Goal: Task Accomplishment & Management: Manage account settings

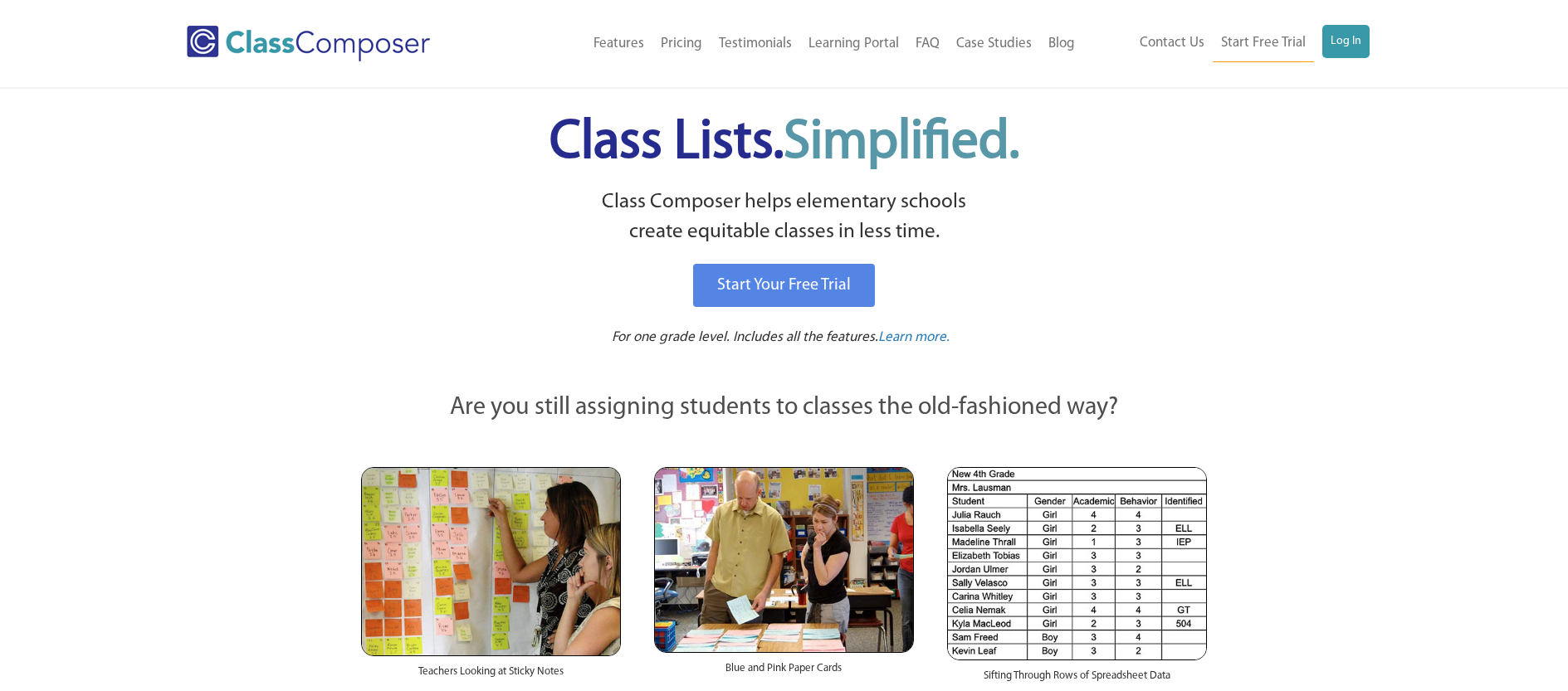
click at [1336, 38] on link "Log In" at bounding box center [1346, 42] width 48 height 33
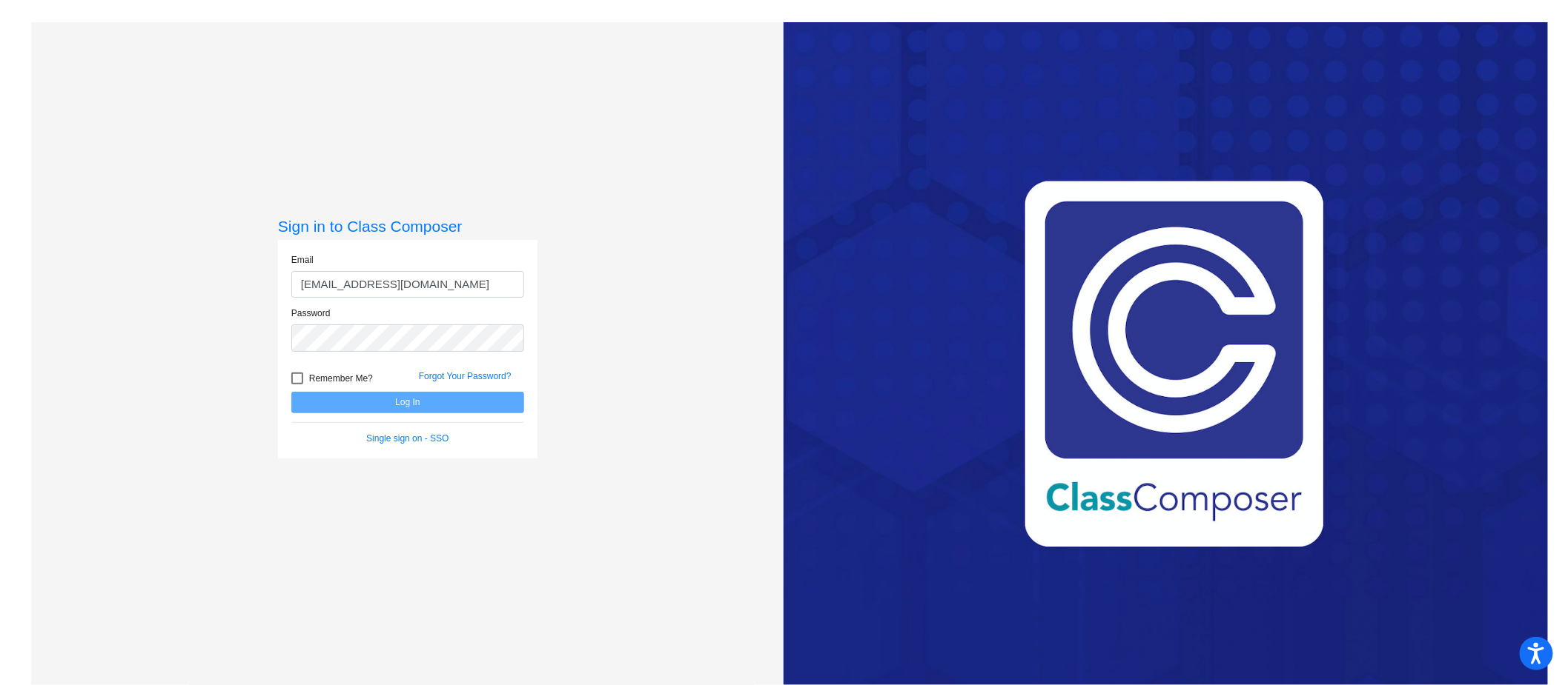
type input "[EMAIL_ADDRESS][DOMAIN_NAME]"
click at [291, 392] on button "Log In" at bounding box center [407, 402] width 233 height 22
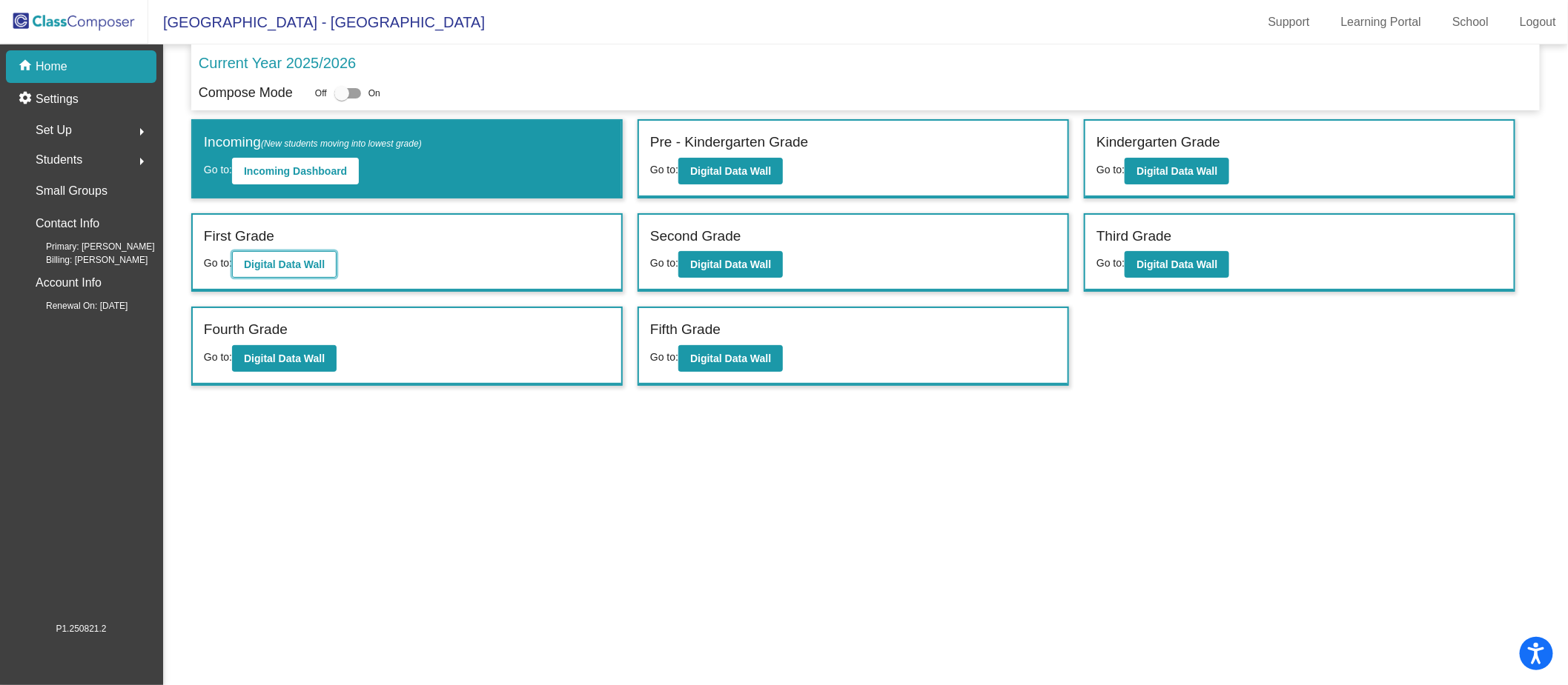
click at [316, 272] on button "Digital Data Wall" at bounding box center [284, 265] width 105 height 26
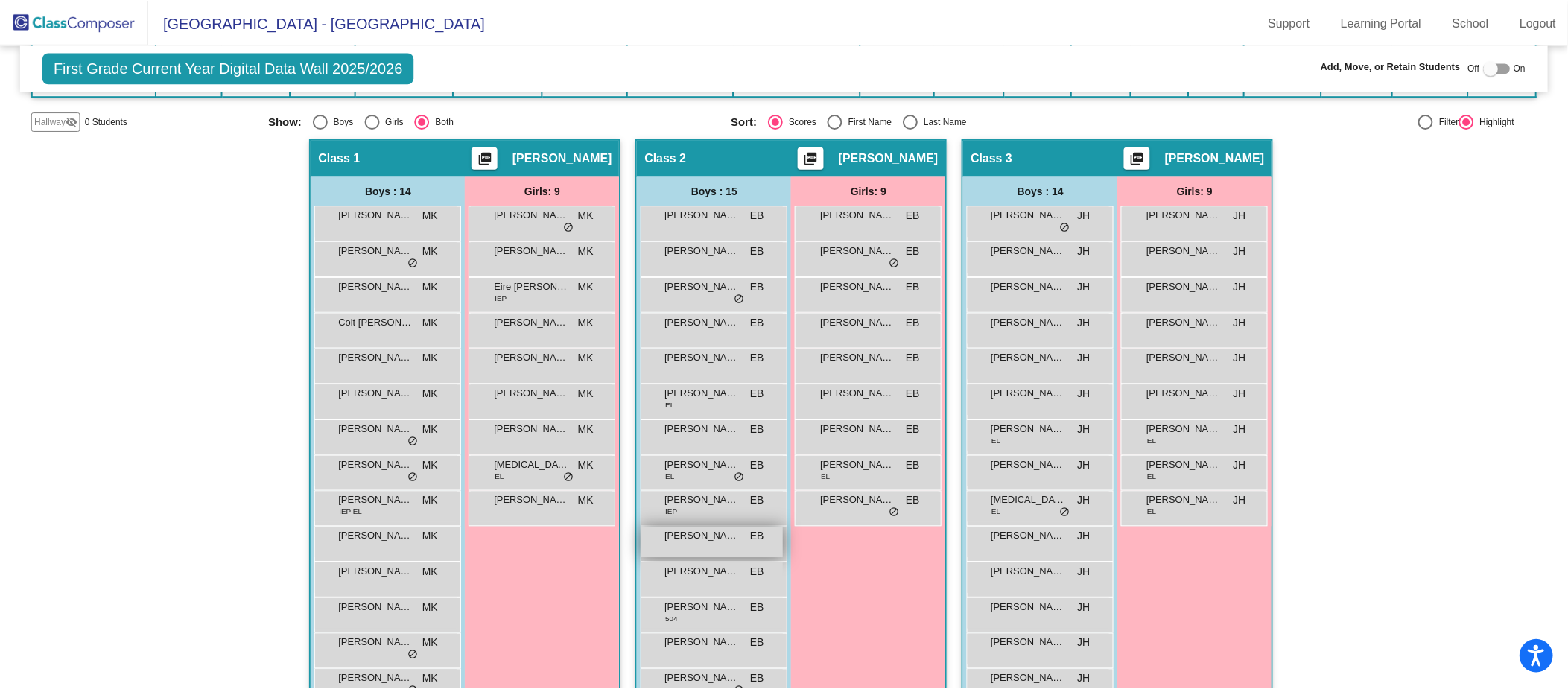
scroll to position [285, 0]
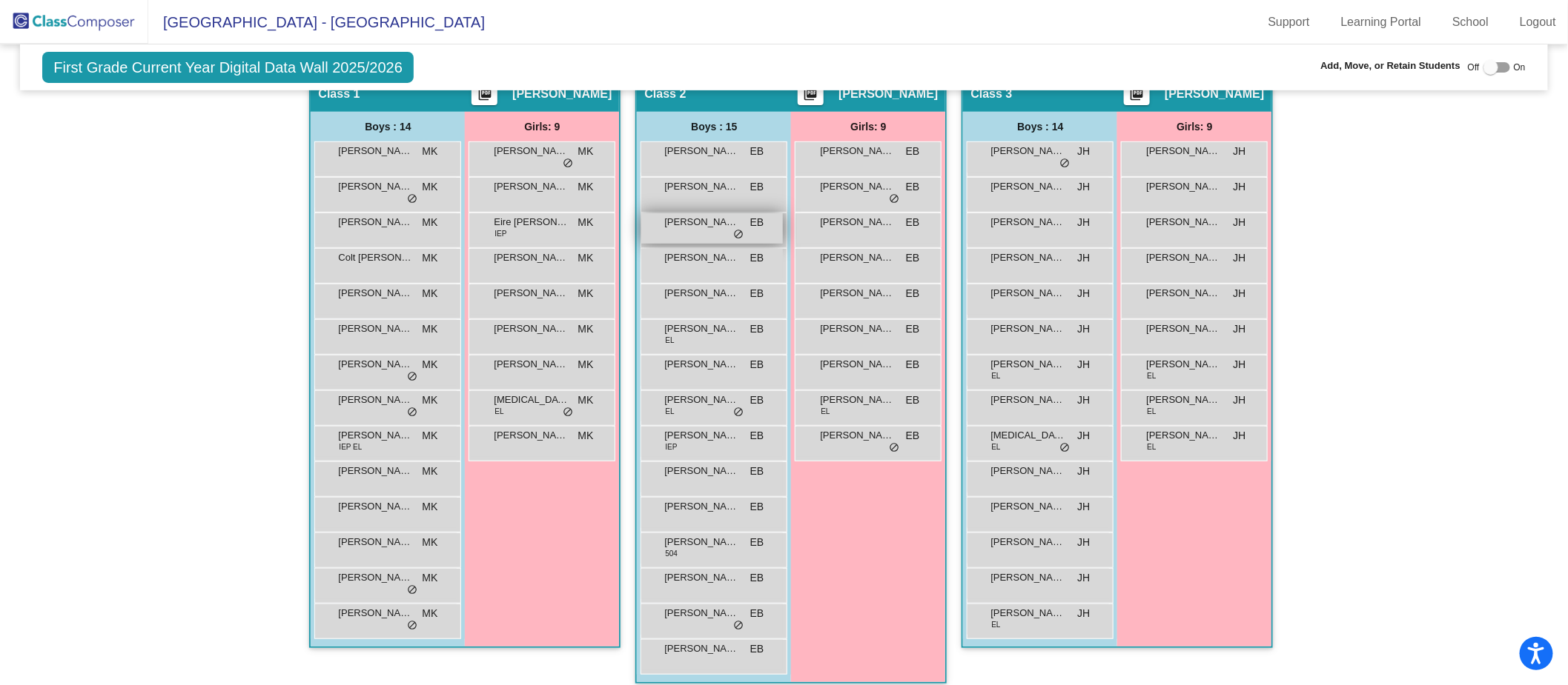
click at [705, 233] on div "[PERSON_NAME] EB lock do_not_disturb_alt" at bounding box center [712, 228] width 142 height 30
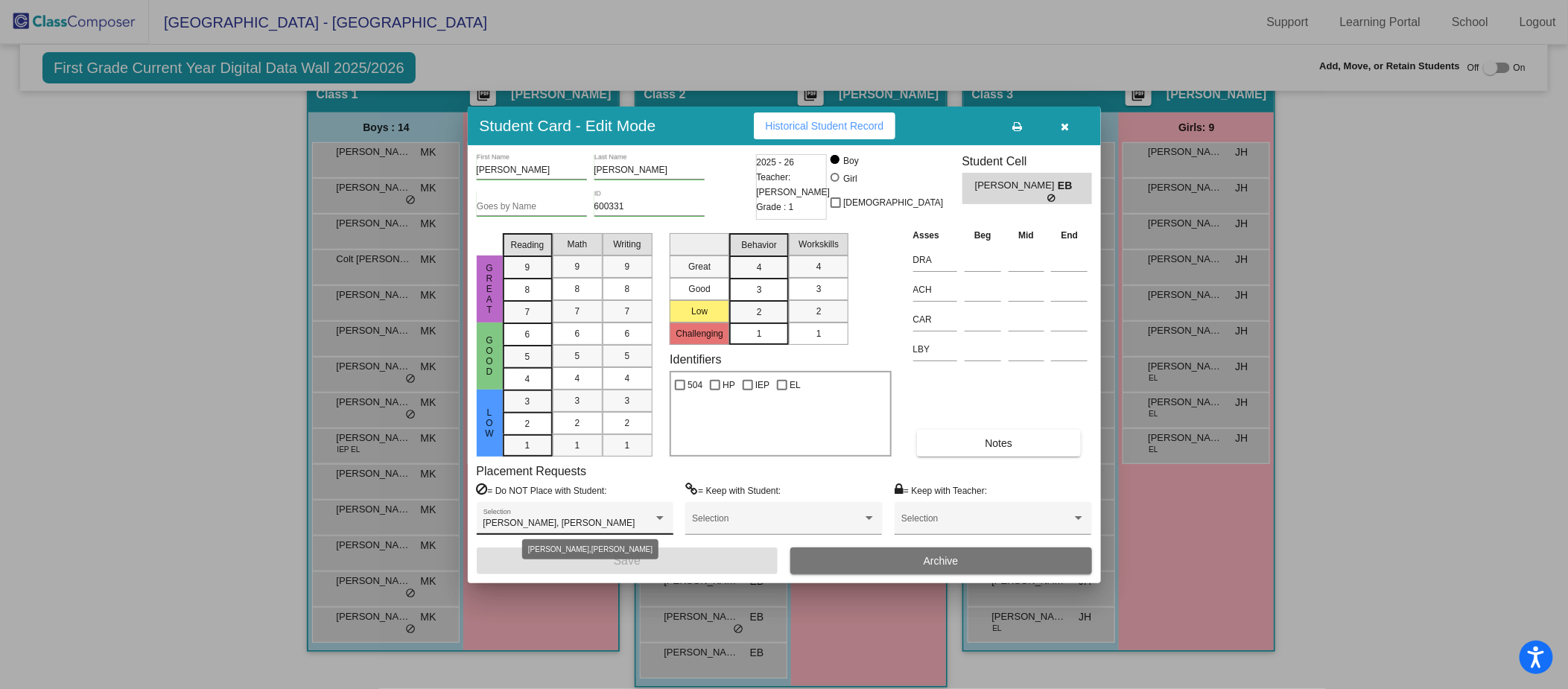
click at [630, 525] on div "[PERSON_NAME], [PERSON_NAME]" at bounding box center [568, 523] width 170 height 10
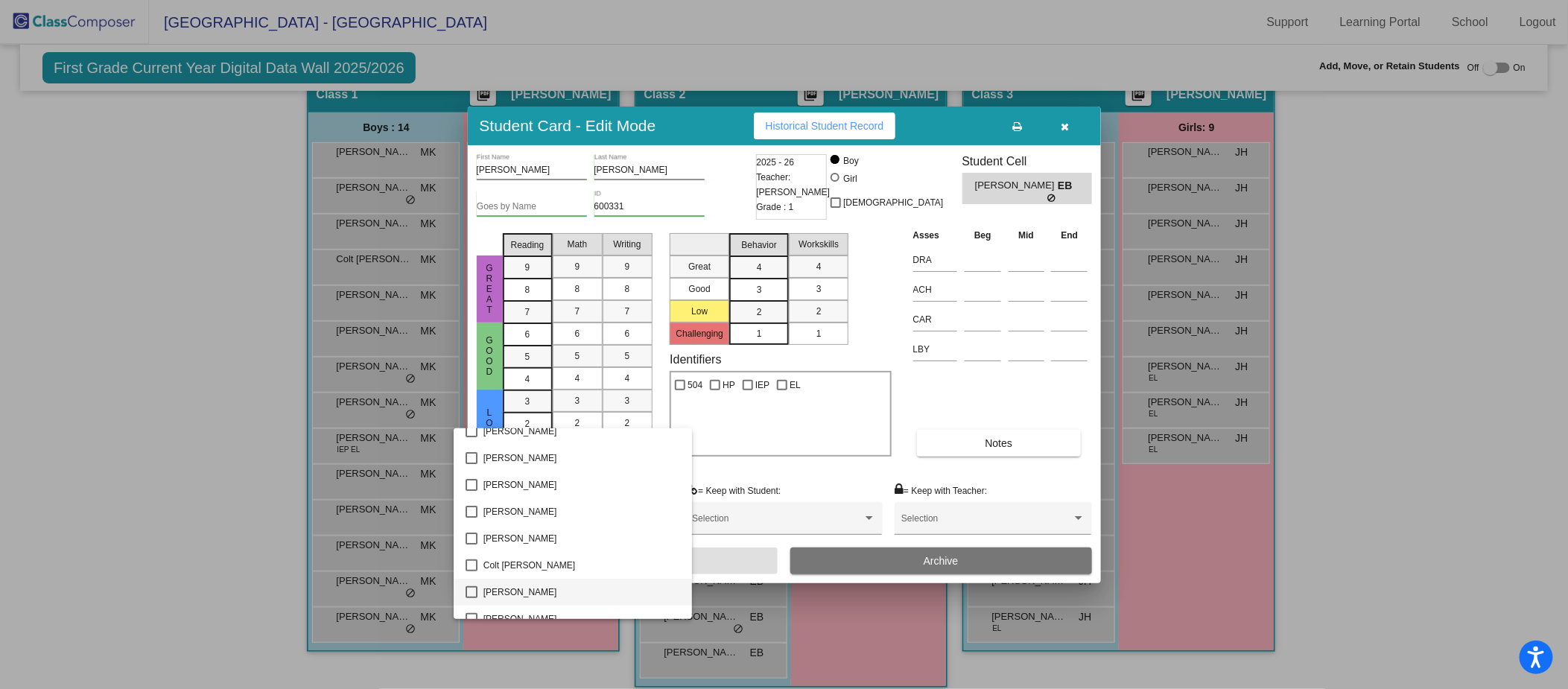
scroll to position [214, 0]
click at [589, 495] on span "[PERSON_NAME]" at bounding box center [582, 496] width 198 height 26
click at [622, 493] on span "[PERSON_NAME]" at bounding box center [582, 496] width 198 height 26
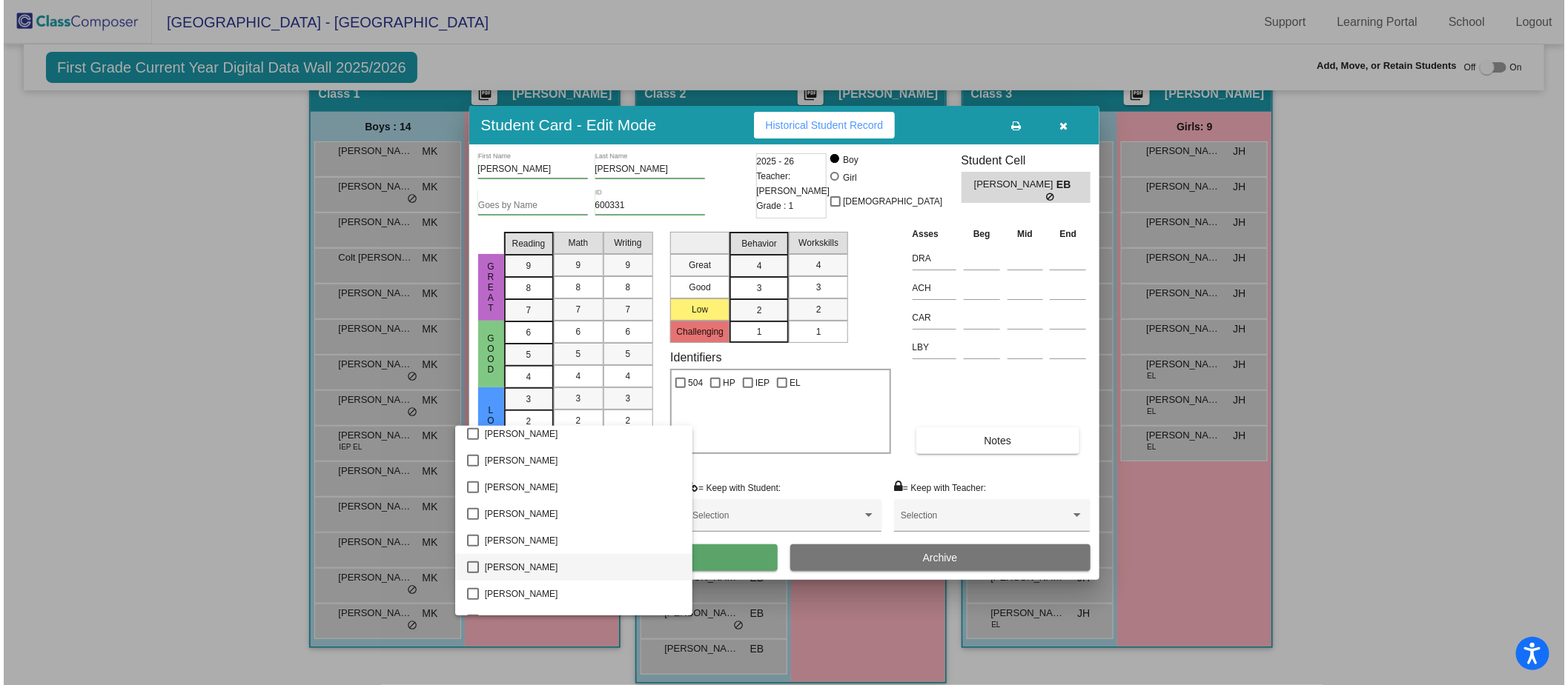
scroll to position [821, 0]
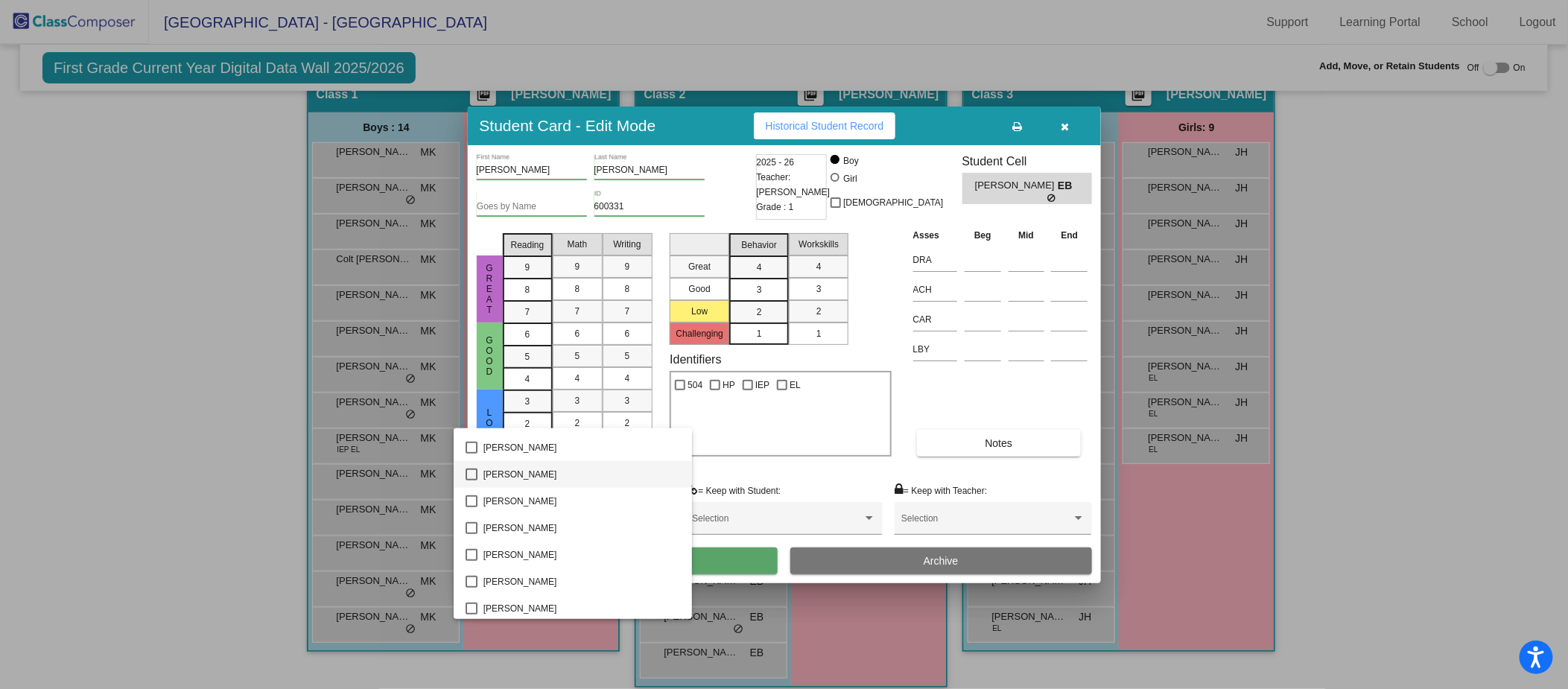
click at [542, 476] on span "[PERSON_NAME]" at bounding box center [582, 475] width 198 height 26
click at [832, 469] on div at bounding box center [784, 344] width 1568 height 689
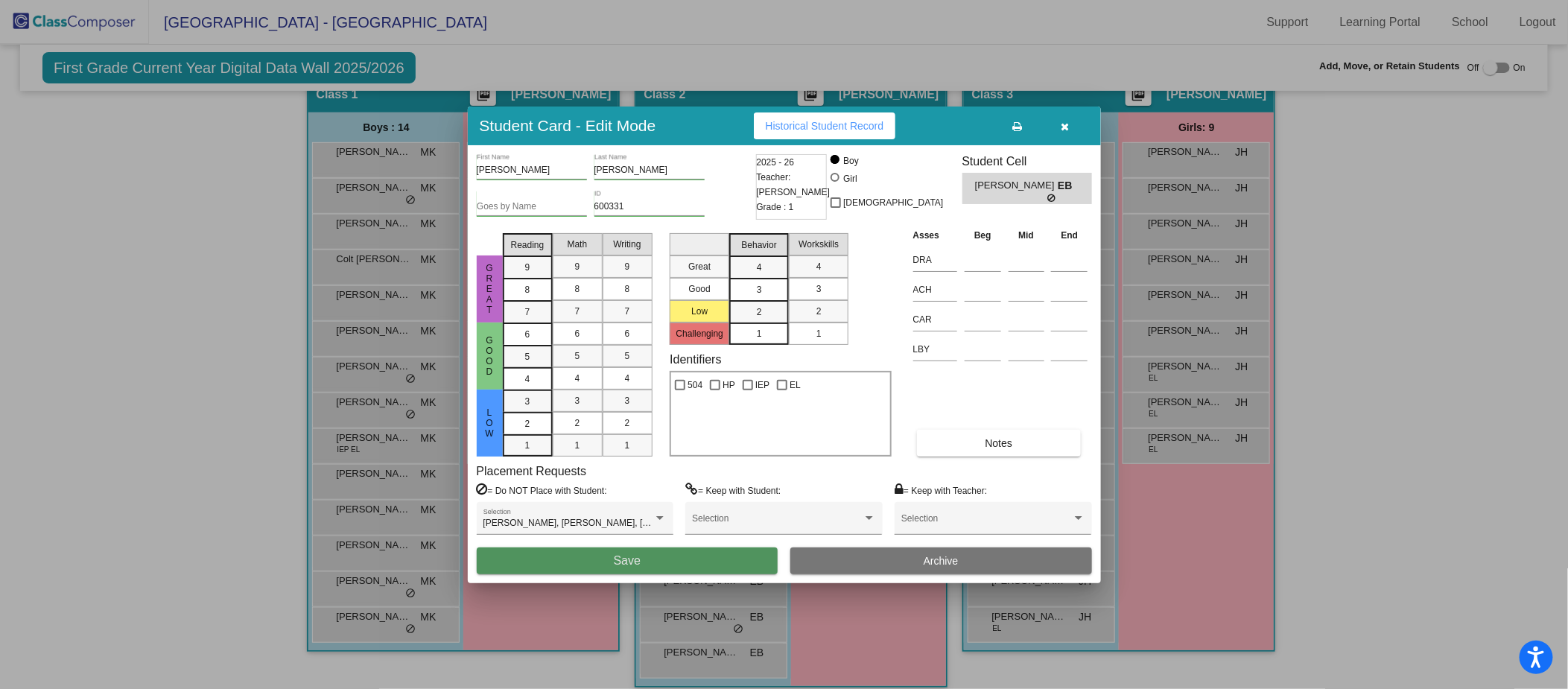
click at [664, 570] on button "Save" at bounding box center [628, 561] width 302 height 26
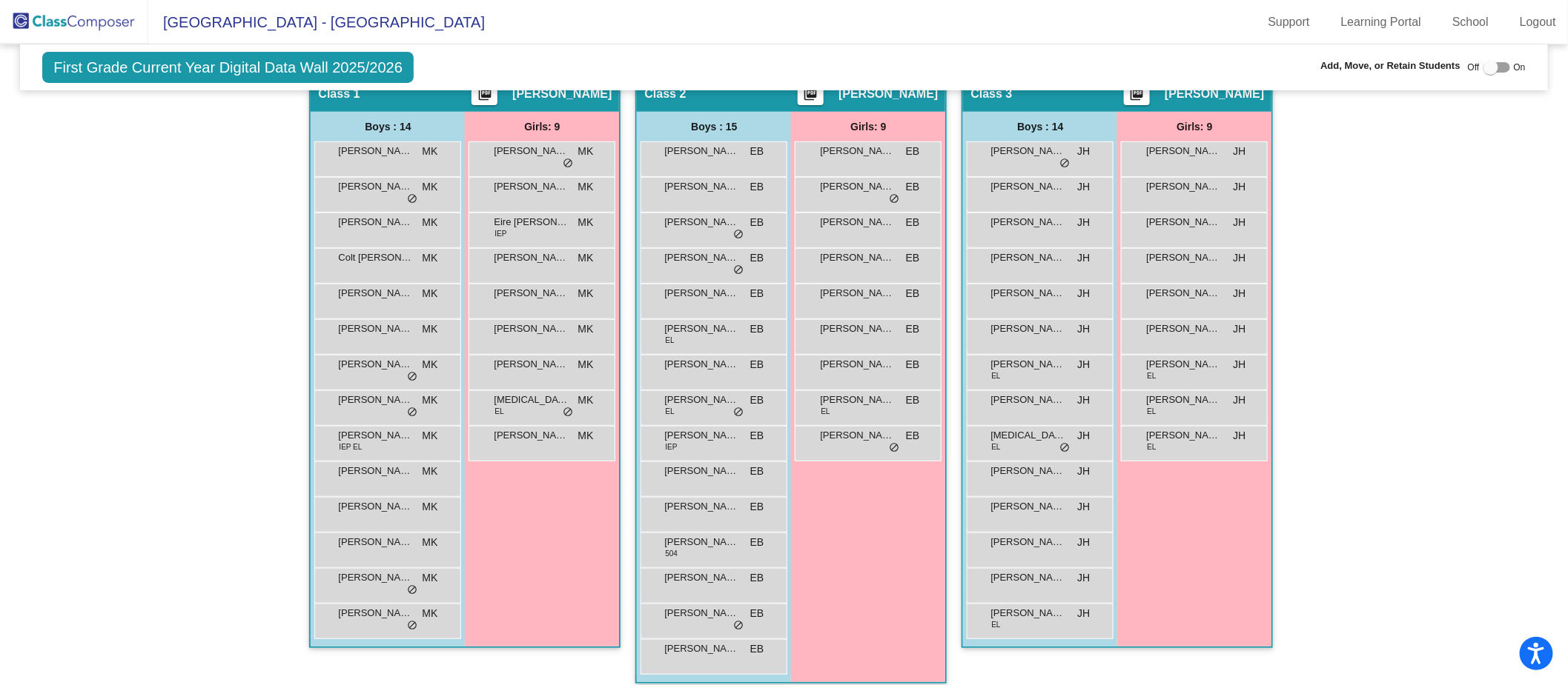
scroll to position [272, 0]
